Goal: Find specific page/section: Find specific page/section

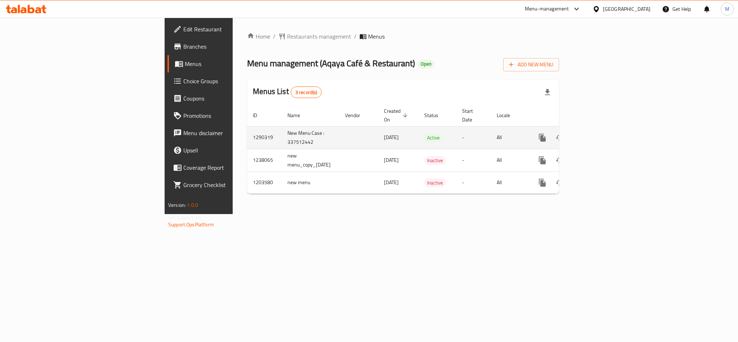
click at [599, 133] on icon "enhanced table" at bounding box center [594, 137] width 9 height 9
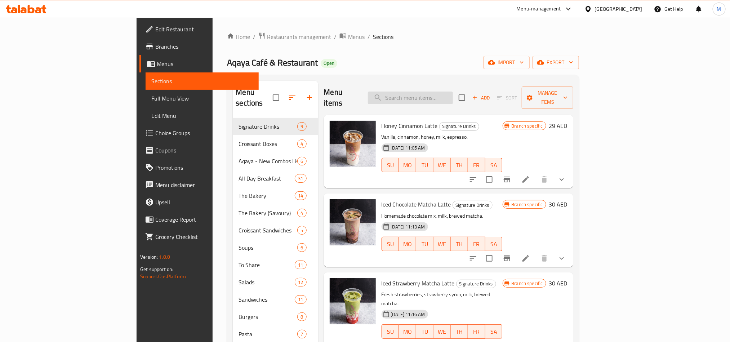
click at [453, 92] on input "search" at bounding box center [410, 98] width 85 height 13
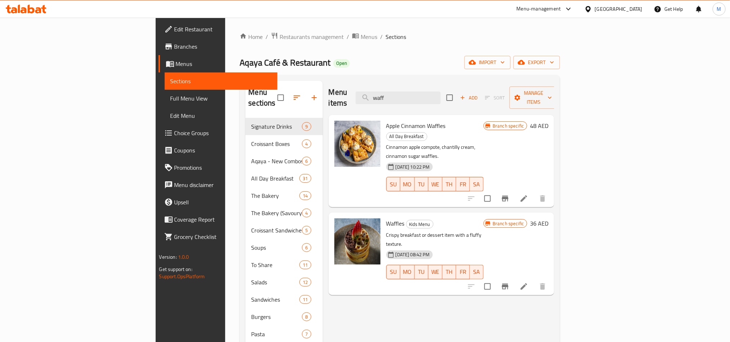
type input "waff"
click at [574, 230] on div "Home / Restaurants management / Menus / Sections Aqaya Café & Restaurant Open i…" at bounding box center [399, 348] width 349 height 660
click at [361, 38] on span "Menus" at bounding box center [369, 36] width 17 height 9
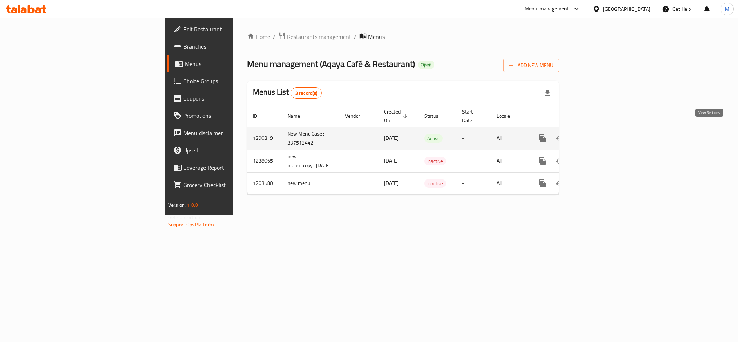
click at [599, 134] on icon "enhanced table" at bounding box center [594, 138] width 9 height 9
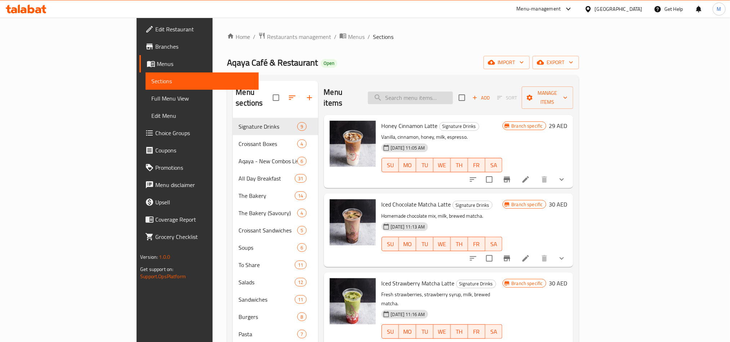
click at [453, 92] on input "search" at bounding box center [410, 98] width 85 height 13
paste input "Brookie"
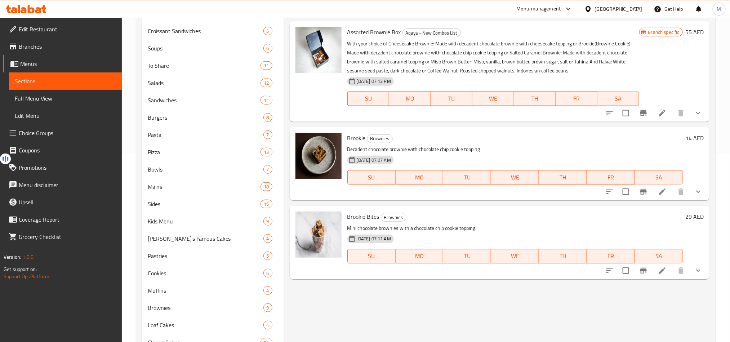
scroll to position [54, 0]
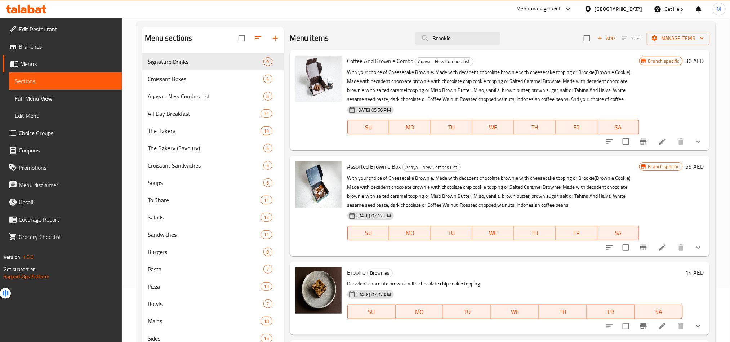
type input "Brookie"
click at [667, 191] on div "Branch specific 55 AED" at bounding box center [671, 205] width 65 height 89
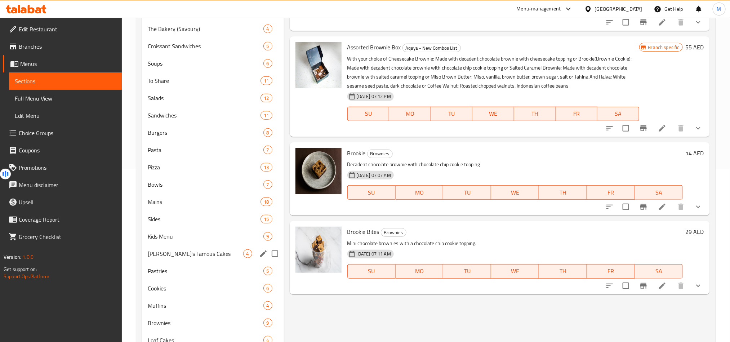
scroll to position [216, 0]
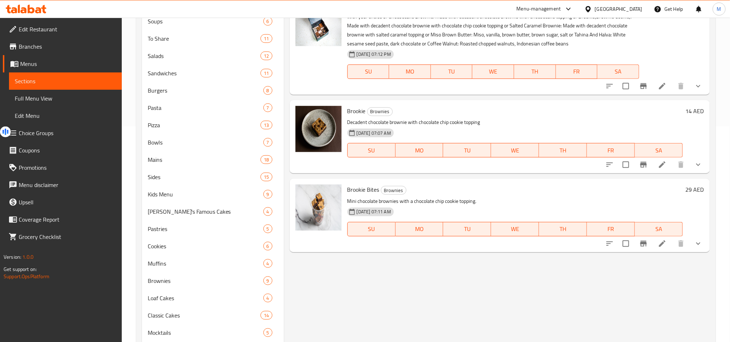
click at [341, 307] on div "Menu items Brookie Add Sort Manage items Coffee And Brownie Combo Aqaya - New C…" at bounding box center [497, 147] width 426 height 565
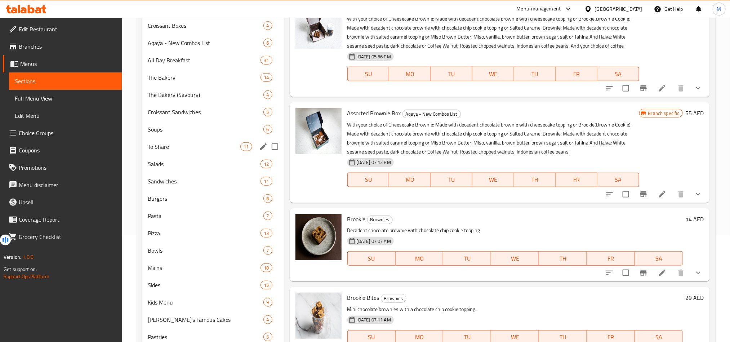
scroll to position [53, 0]
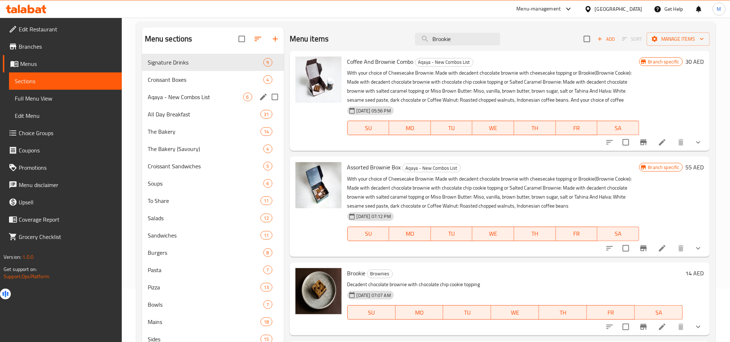
click at [207, 102] on div "Aqaya - New Combos List 6" at bounding box center [213, 96] width 142 height 17
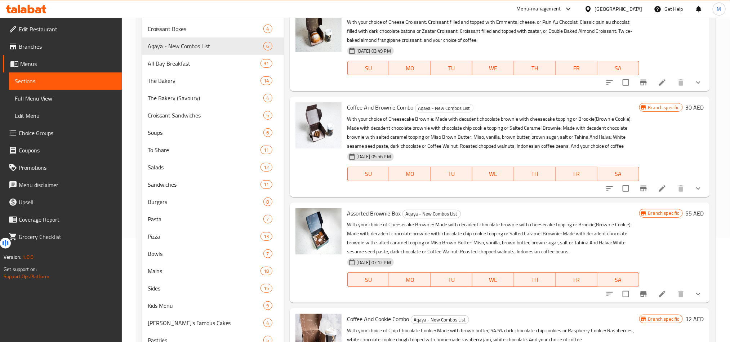
scroll to position [86, 0]
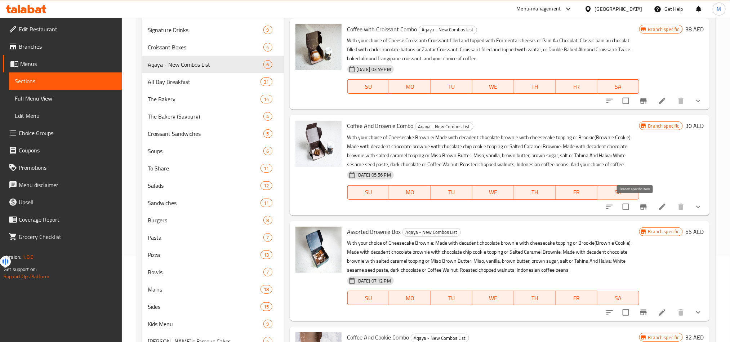
click at [639, 208] on icon "Branch-specific-item" at bounding box center [643, 207] width 9 height 9
click at [640, 313] on icon "Branch-specific-item" at bounding box center [643, 313] width 6 height 6
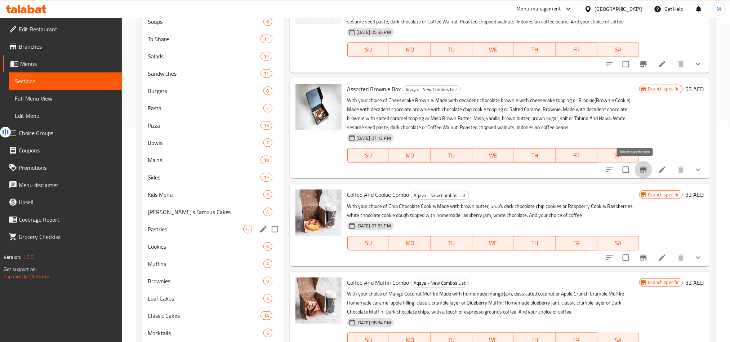
scroll to position [216, 0]
click at [200, 247] on span "Cookies" at bounding box center [196, 246] width 96 height 9
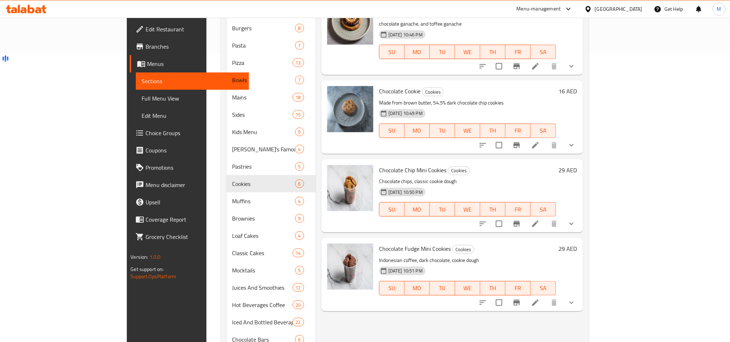
scroll to position [324, 0]
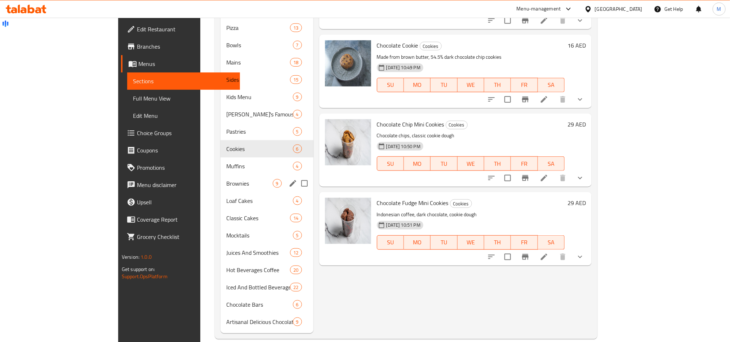
click at [226, 162] on span "Muffins" at bounding box center [259, 166] width 66 height 9
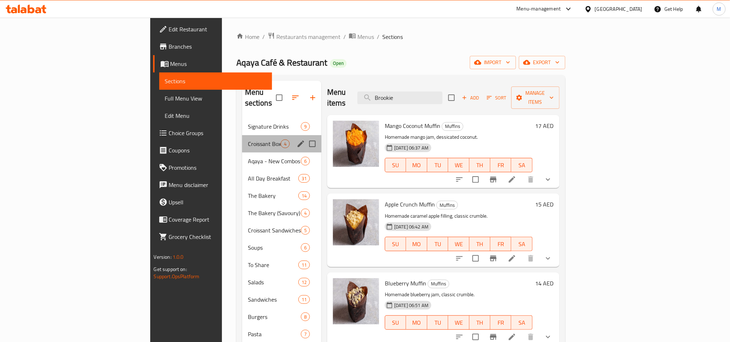
click at [242, 141] on div "Croissant Boxes 4" at bounding box center [281, 143] width 79 height 17
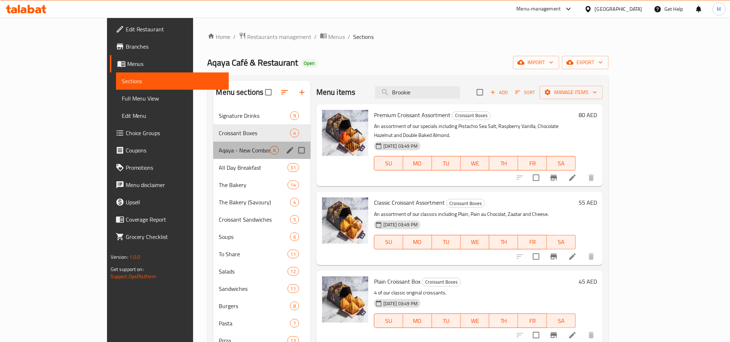
click at [219, 149] on span "Aqaya - New Combos List" at bounding box center [244, 150] width 51 height 9
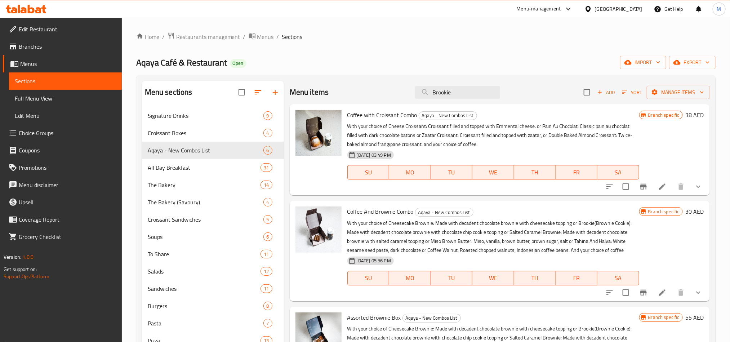
click at [614, 13] on div "[GEOGRAPHIC_DATA]" at bounding box center [614, 8] width 70 height 17
click at [614, 3] on div "[GEOGRAPHIC_DATA]" at bounding box center [614, 8] width 70 height 17
click at [615, 13] on div "[GEOGRAPHIC_DATA]" at bounding box center [614, 8] width 70 height 17
click at [629, 2] on div "[GEOGRAPHIC_DATA]" at bounding box center [614, 8] width 70 height 17
click at [627, 12] on div "[GEOGRAPHIC_DATA]" at bounding box center [619, 9] width 48 height 8
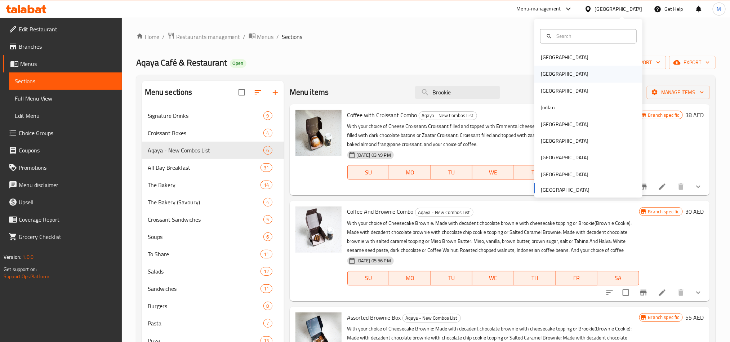
click at [567, 74] on div "Egypt" at bounding box center [588, 74] width 108 height 17
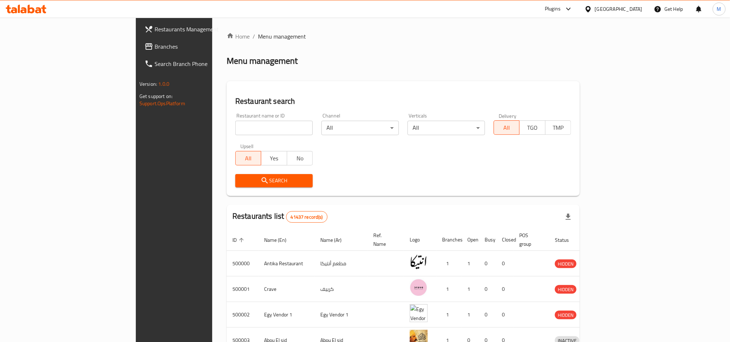
click at [235, 130] on input "search" at bounding box center [273, 128] width 77 height 14
paste input "637599"
type input "637599"
click at [241, 178] on span "Search" at bounding box center [274, 180] width 66 height 9
click at [174, 178] on div at bounding box center [365, 171] width 730 height 342
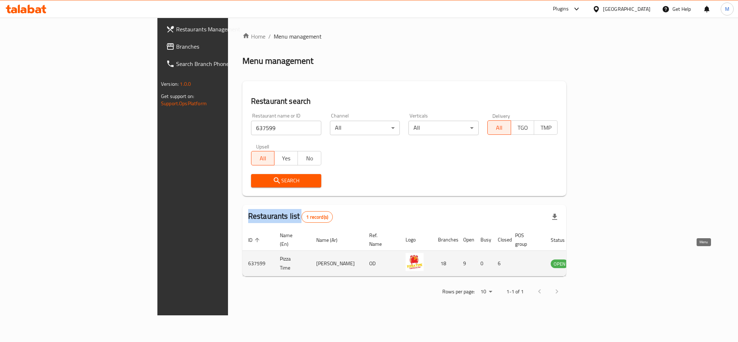
click at [597, 261] on icon "enhanced table" at bounding box center [593, 264] width 8 height 6
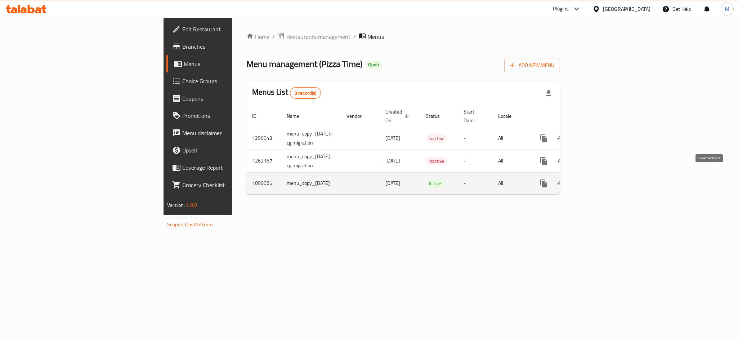
click at [605, 175] on link "enhanced table" at bounding box center [595, 183] width 17 height 17
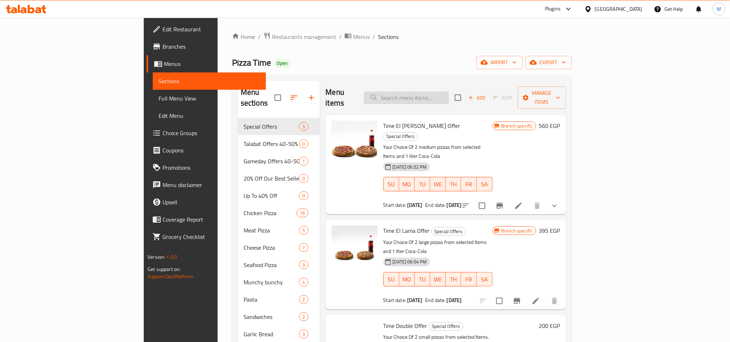
click at [445, 92] on input "search" at bounding box center [406, 98] width 85 height 13
paste input "Time trouble"
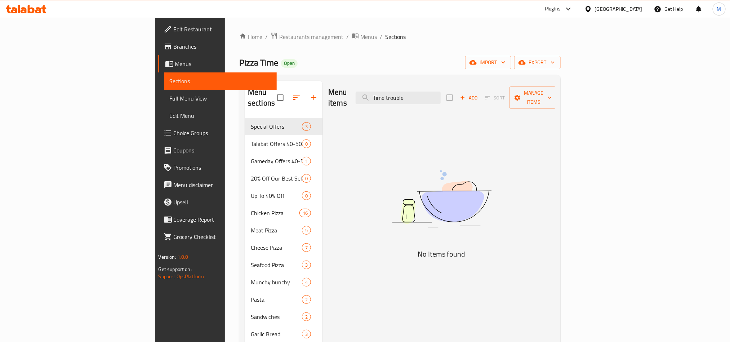
type input "Time trouble"
click at [174, 46] on span "Branches" at bounding box center [222, 46] width 97 height 9
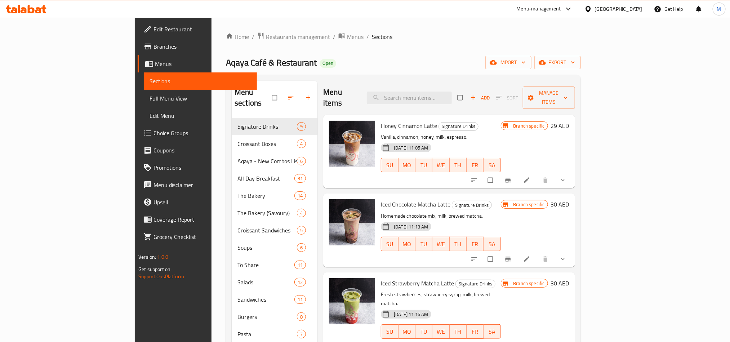
click at [154, 47] on span "Branches" at bounding box center [202, 46] width 97 height 9
